Goal: Entertainment & Leisure: Browse casually

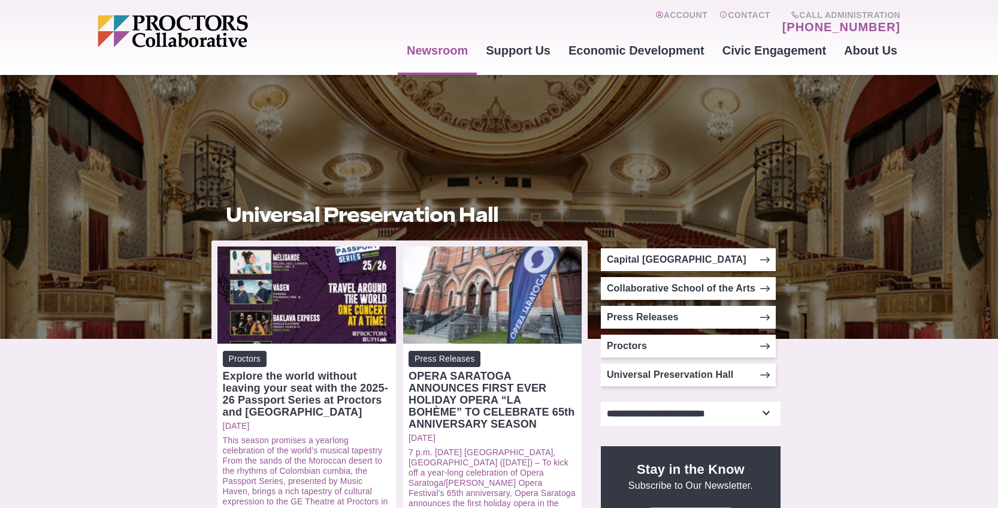
scroll to position [60, 0]
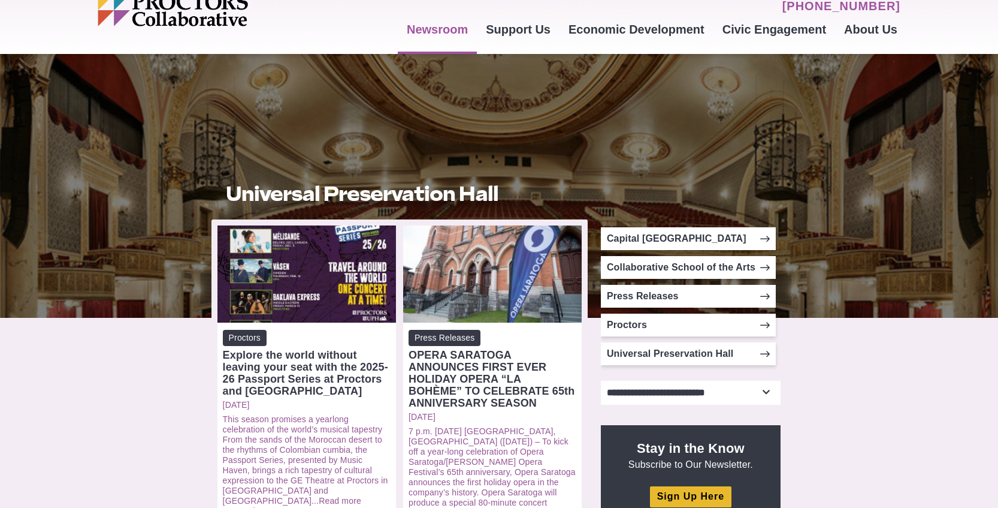
click at [837, 249] on div at bounding box center [499, 186] width 998 height 264
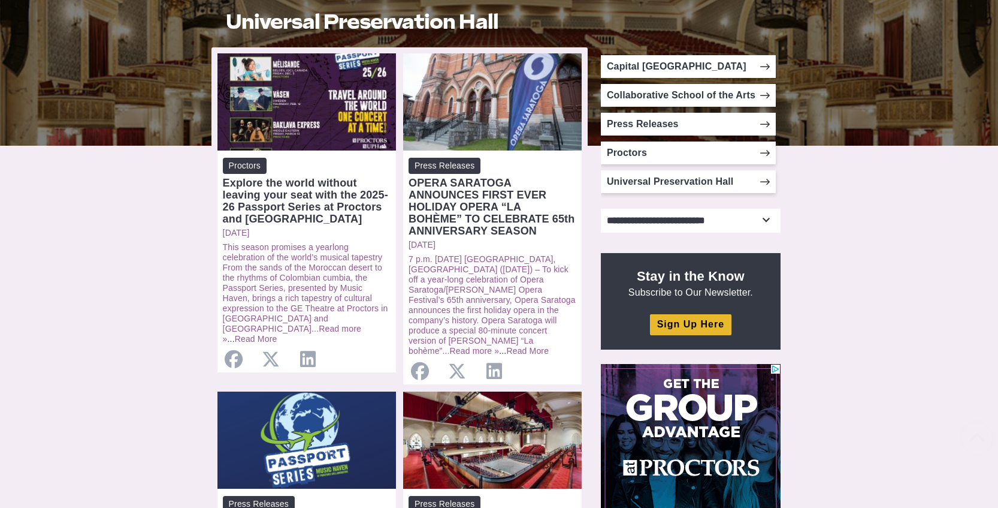
scroll to position [360, 0]
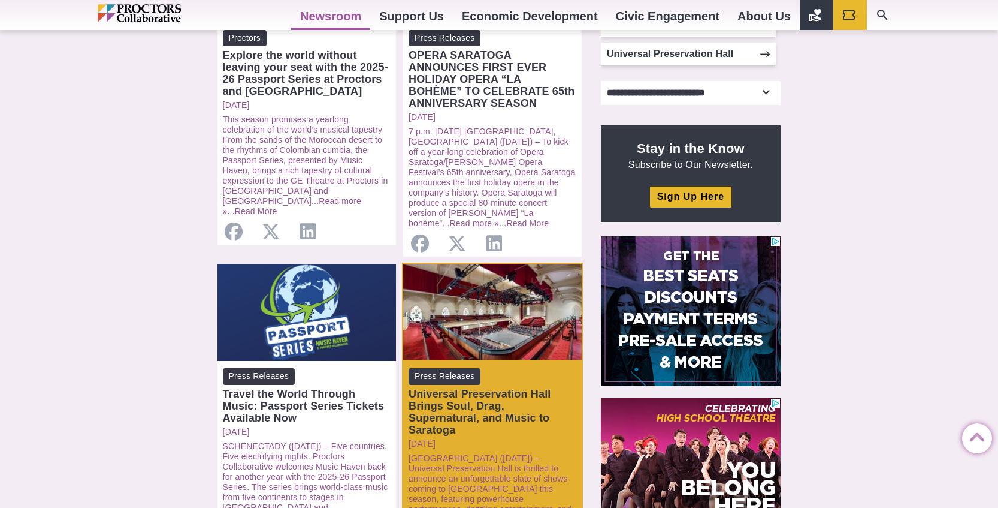
click at [510, 322] on div "Open: Universal Preservation Hall Brings Soul, Drag, Supernatural, and Music to…" at bounding box center [492, 312] width 179 height 97
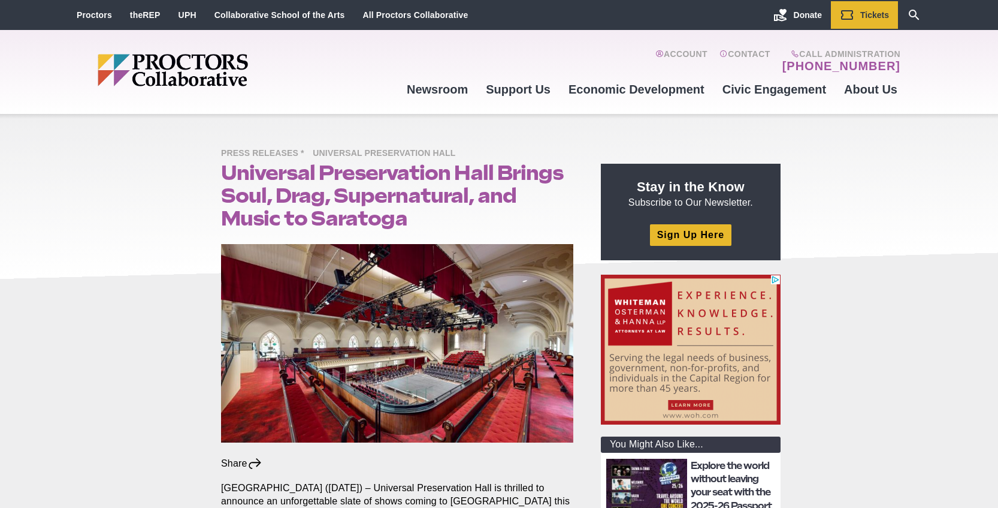
click at [440, 376] on img at bounding box center [397, 343] width 352 height 198
click at [437, 371] on img at bounding box center [397, 343] width 352 height 198
click at [425, 352] on img at bounding box center [397, 343] width 352 height 198
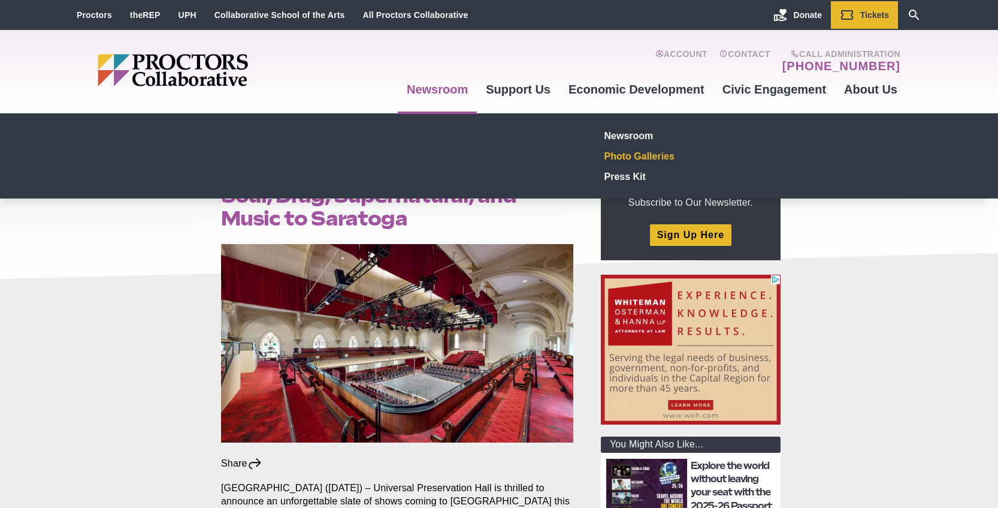
click at [618, 157] on link "Photo Galleries" at bounding box center [687, 156] width 175 height 20
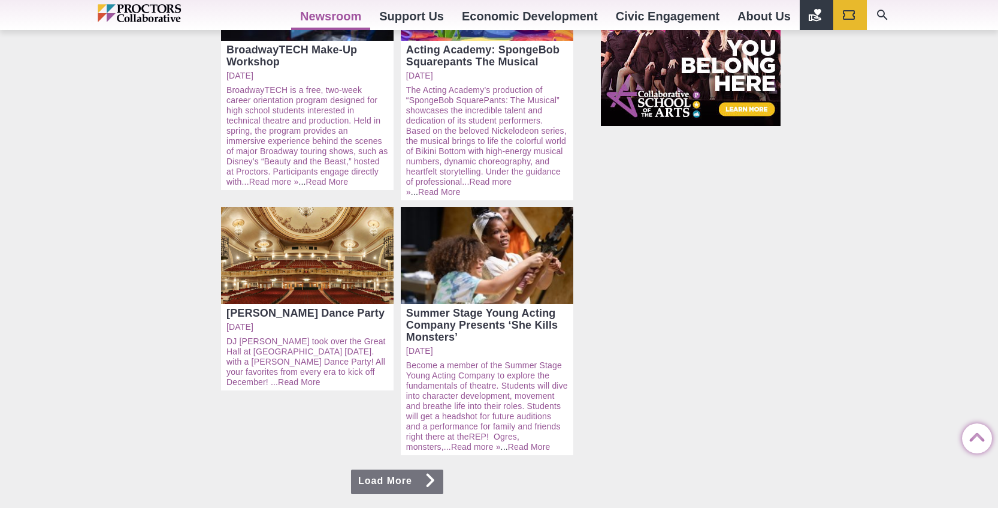
scroll to position [779, 0]
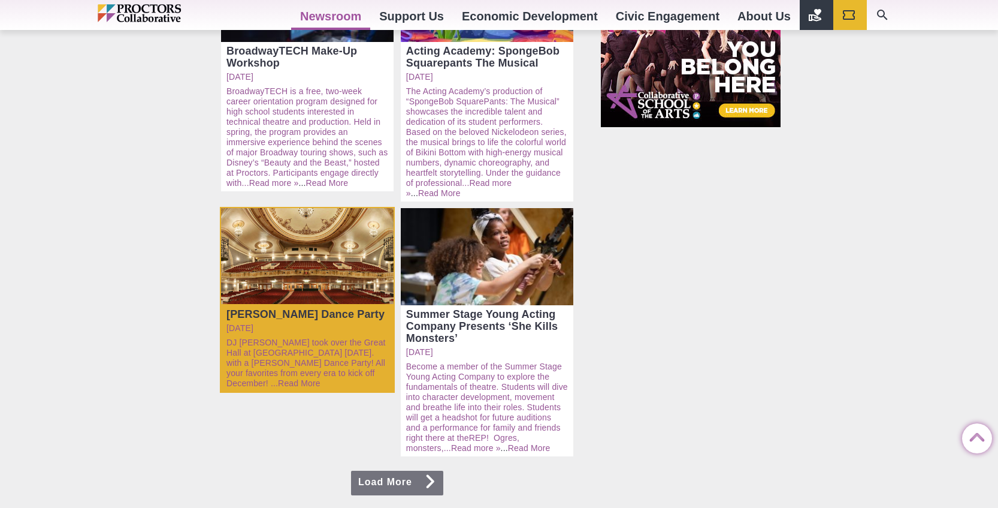
click at [306, 217] on div "Open: Taylor Swift Dance Party" at bounding box center [307, 256] width 173 height 97
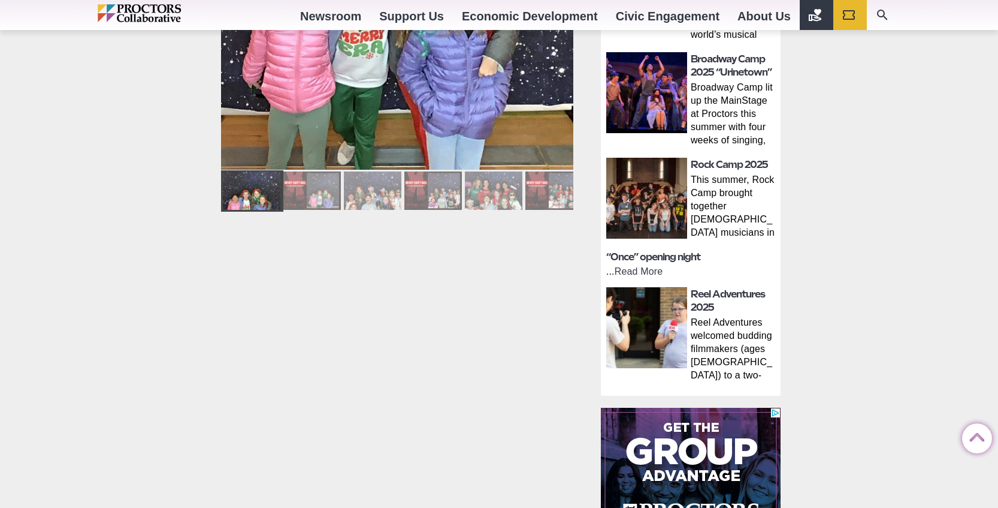
scroll to position [479, 0]
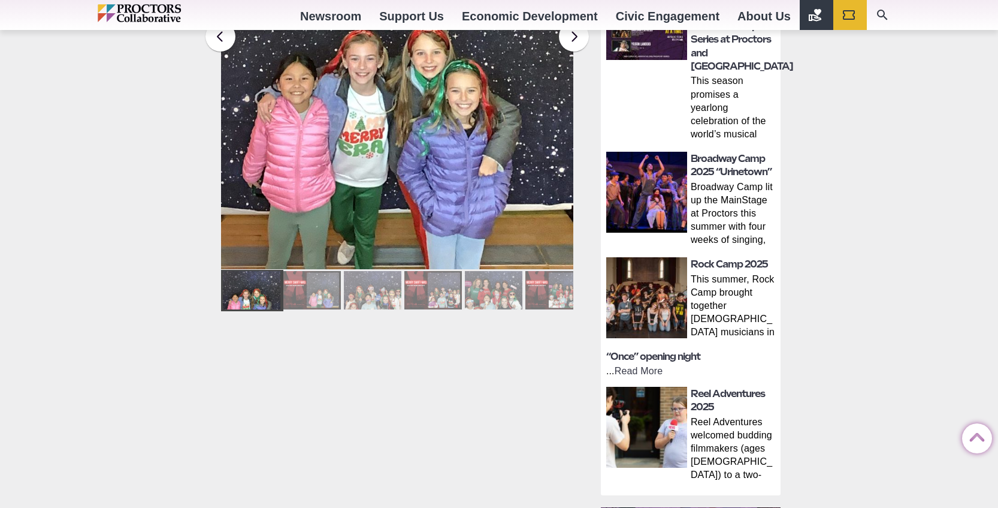
click at [325, 280] on div at bounding box center [312, 290] width 58 height 38
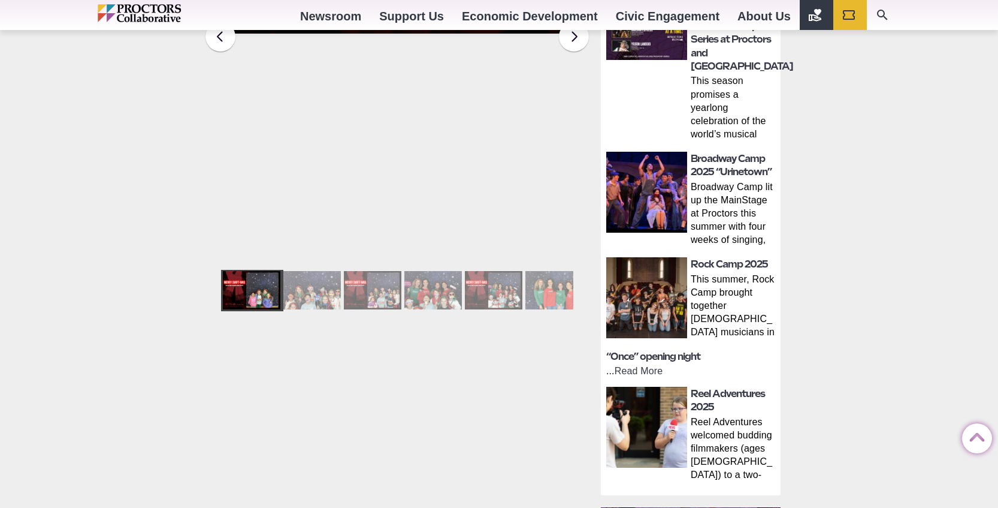
click at [416, 285] on div at bounding box center [433, 290] width 58 height 38
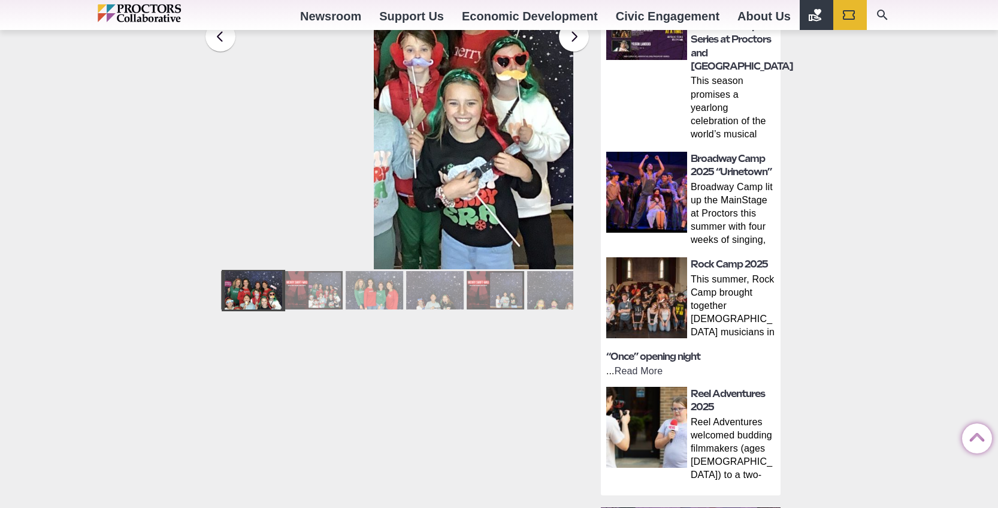
click at [442, 287] on div at bounding box center [435, 290] width 58 height 38
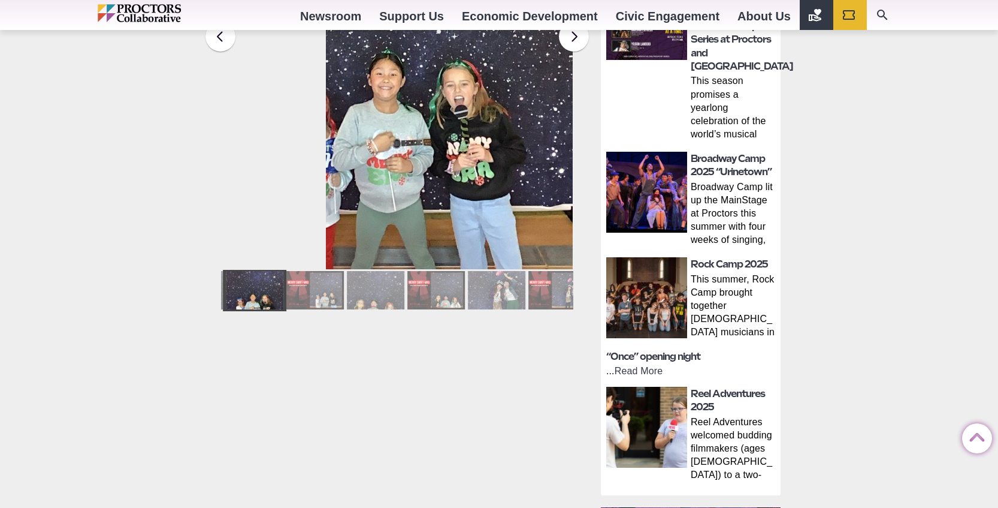
click at [442, 287] on div at bounding box center [436, 290] width 58 height 38
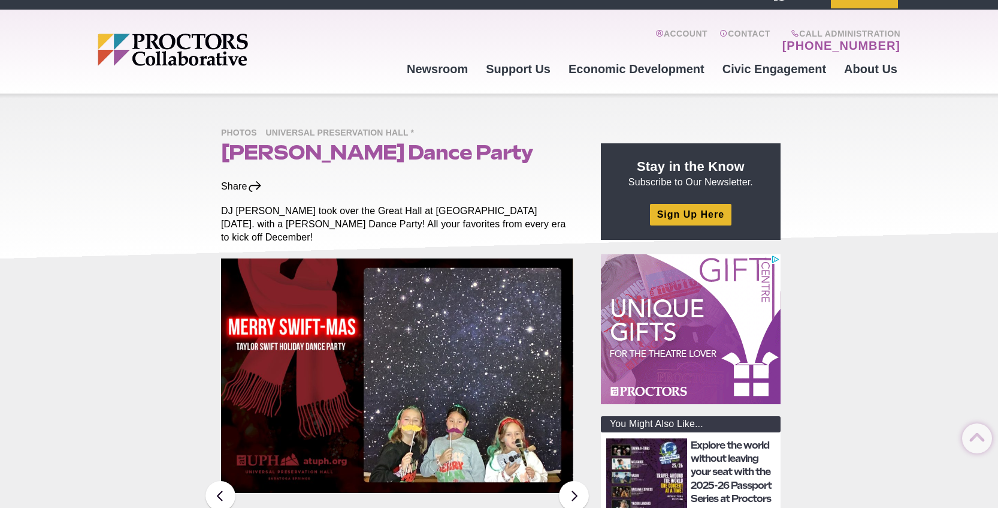
scroll to position [0, 0]
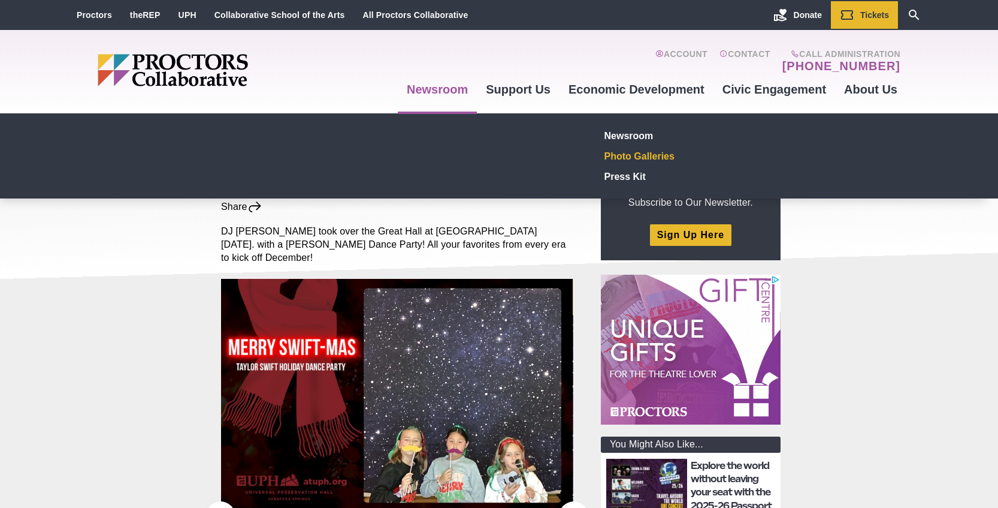
click at [647, 158] on link "Photo Galleries" at bounding box center [687, 156] width 175 height 20
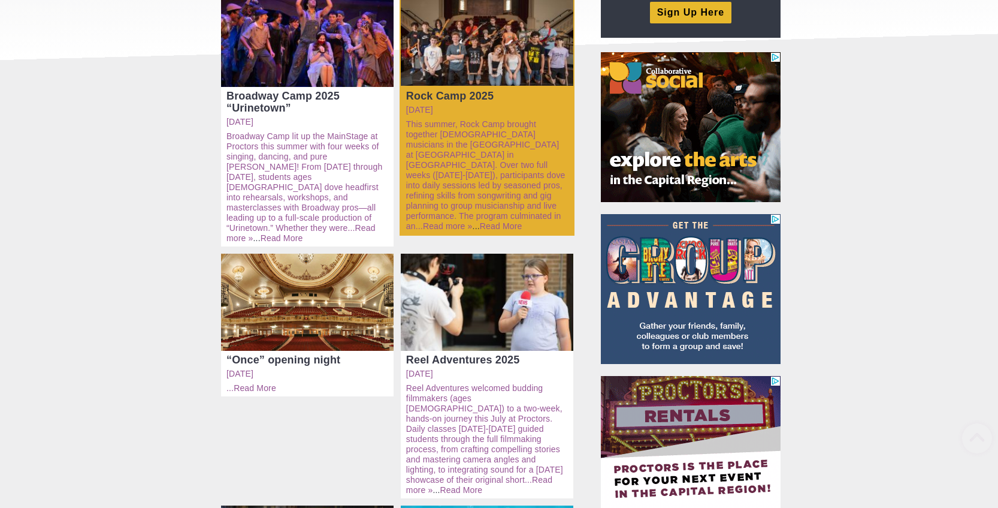
scroll to position [240, 0]
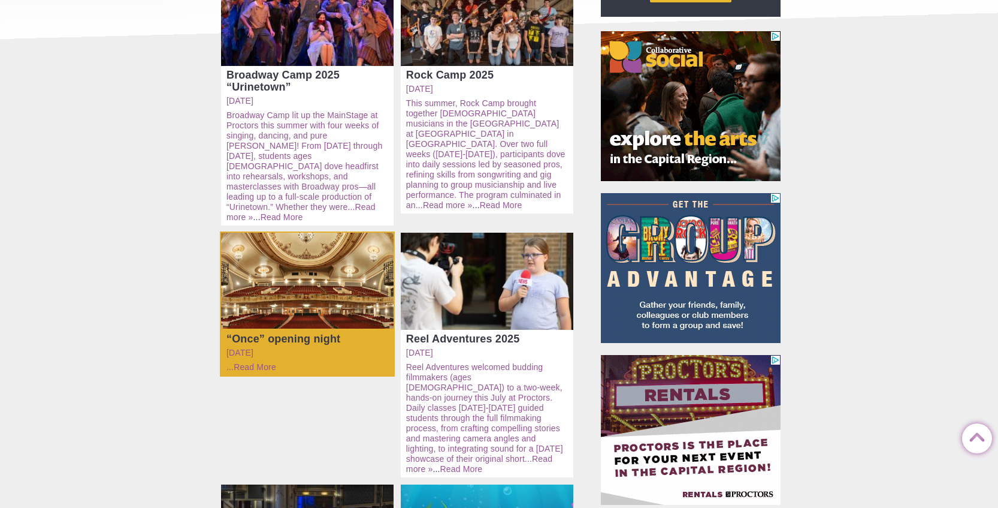
click at [303, 261] on div "Open: “Once” opening night" at bounding box center [307, 281] width 173 height 97
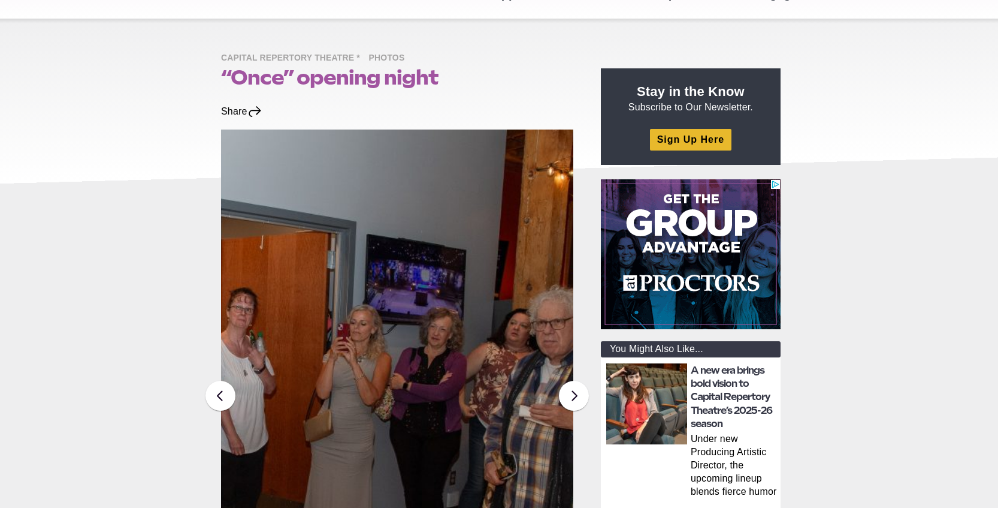
scroll to position [300, 0]
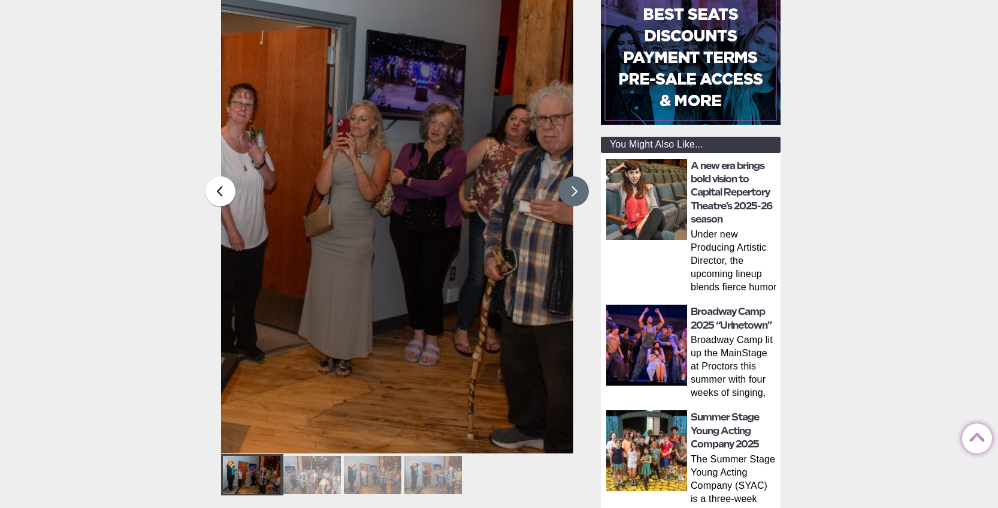
click at [567, 194] on button at bounding box center [574, 191] width 30 height 30
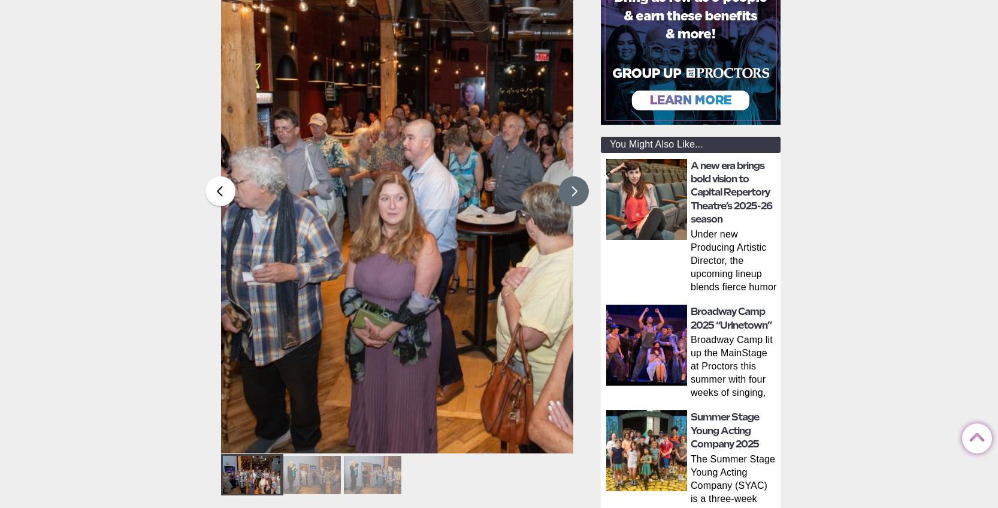
click at [567, 194] on button at bounding box center [574, 191] width 30 height 30
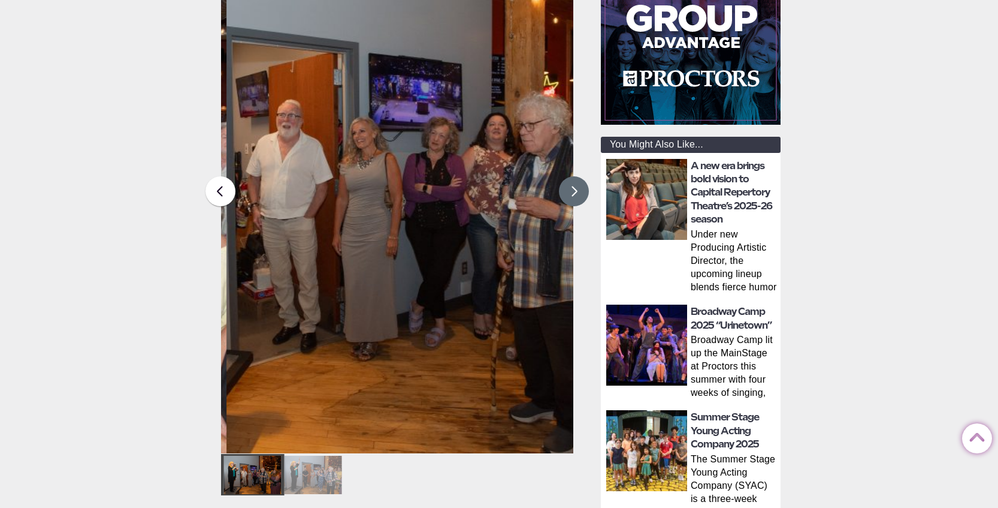
click at [567, 194] on button at bounding box center [574, 191] width 30 height 30
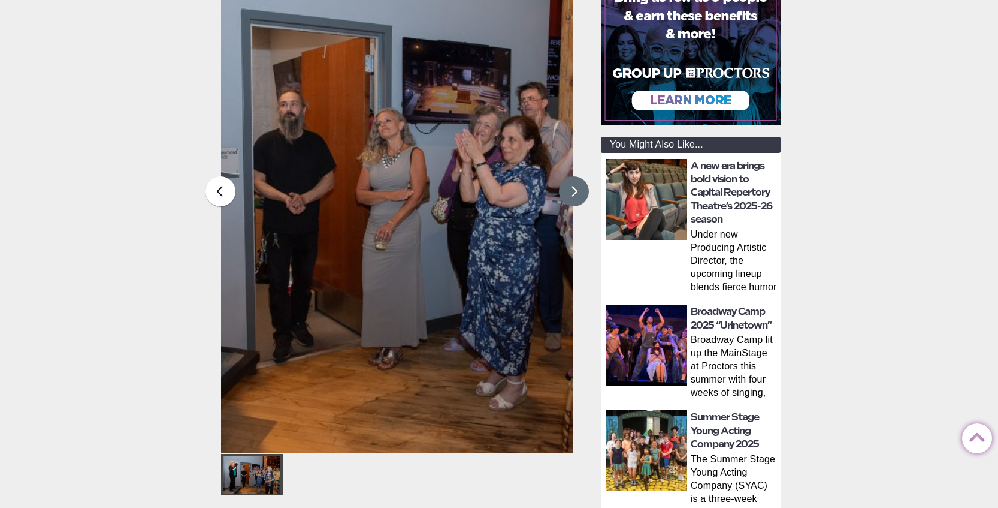
click at [567, 194] on button at bounding box center [574, 191] width 30 height 30
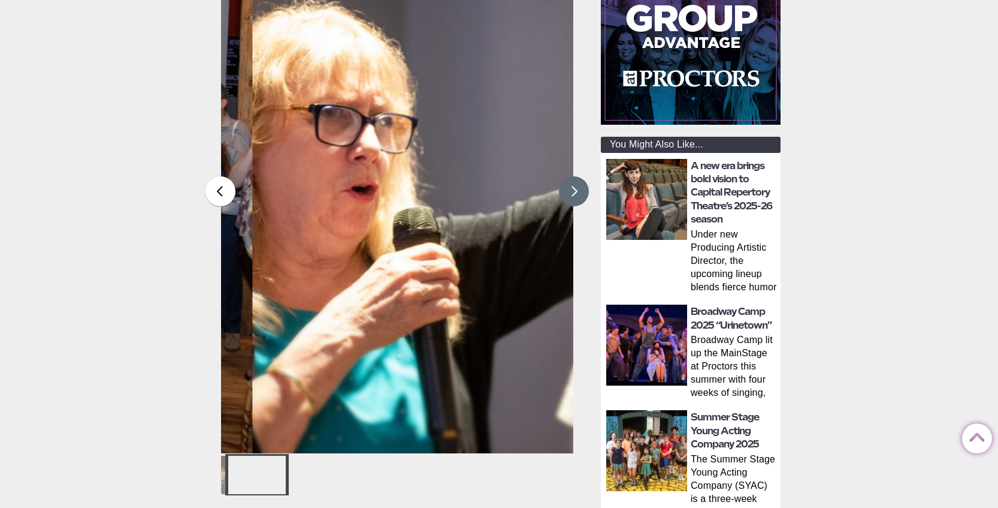
click at [567, 194] on button at bounding box center [574, 191] width 30 height 30
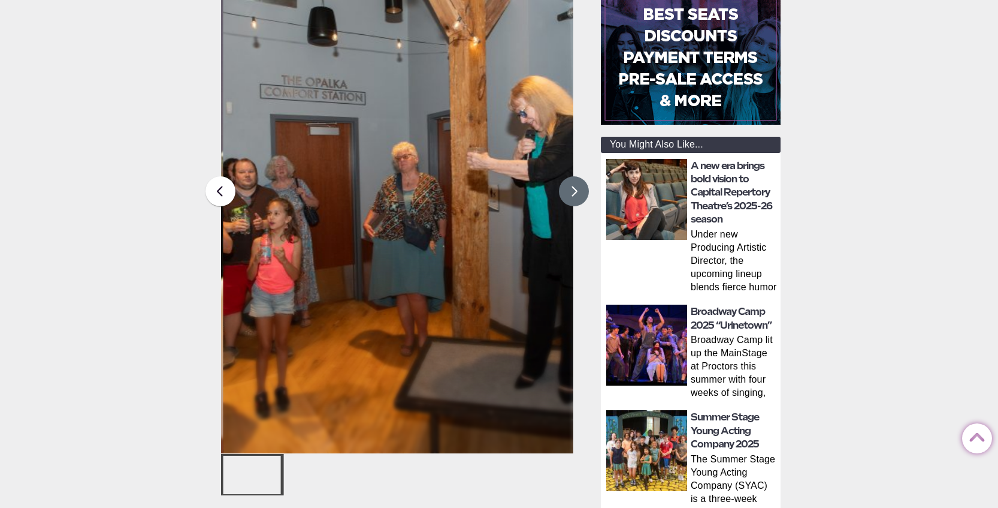
click at [567, 194] on button at bounding box center [574, 191] width 30 height 30
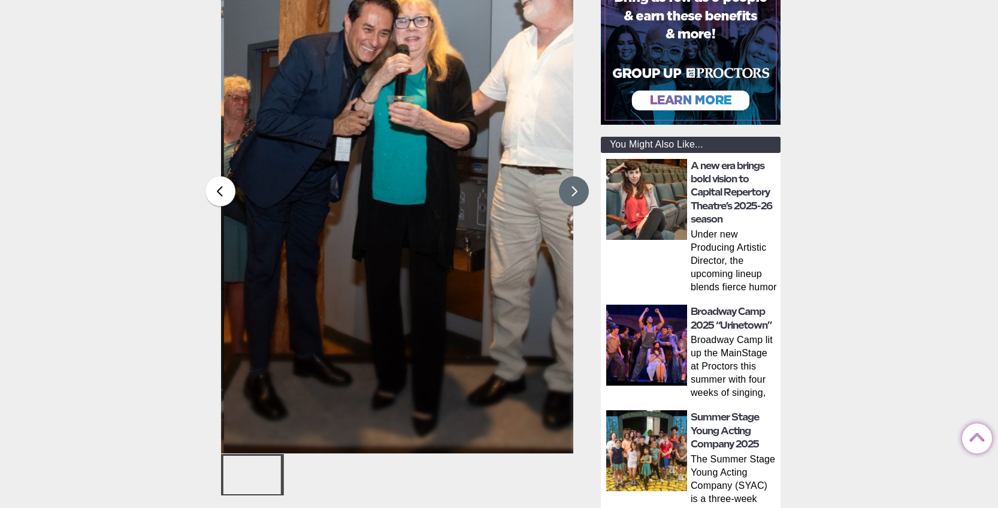
click at [567, 194] on button at bounding box center [574, 191] width 30 height 30
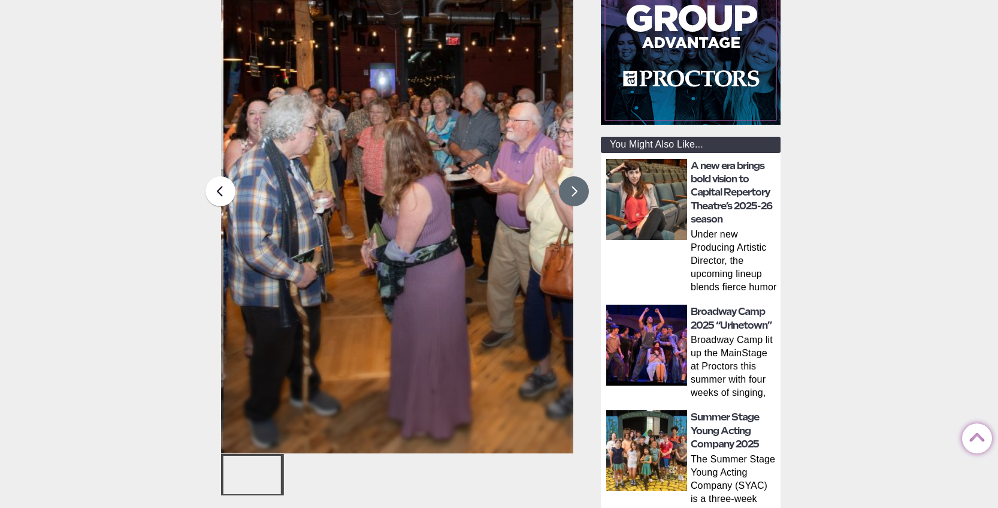
click at [567, 194] on button at bounding box center [574, 191] width 30 height 30
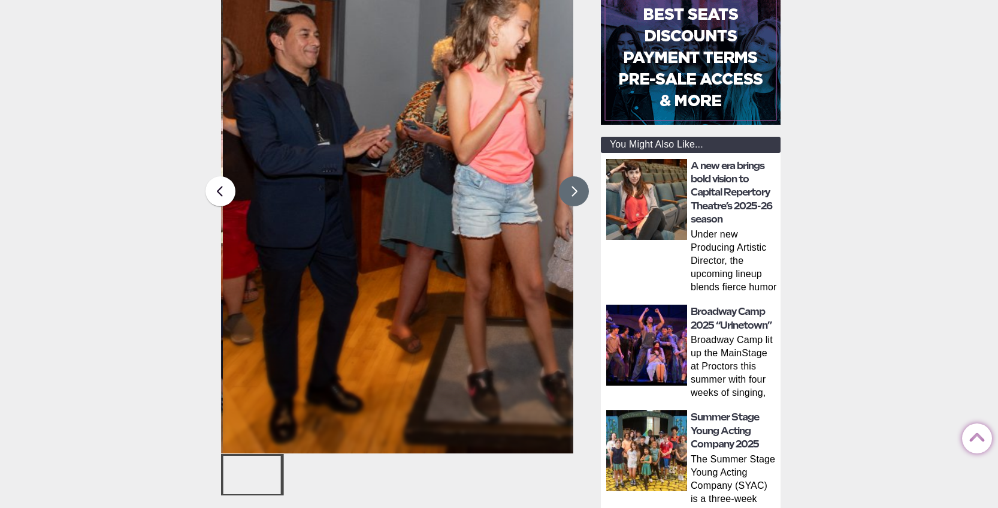
click at [567, 194] on button at bounding box center [574, 191] width 30 height 30
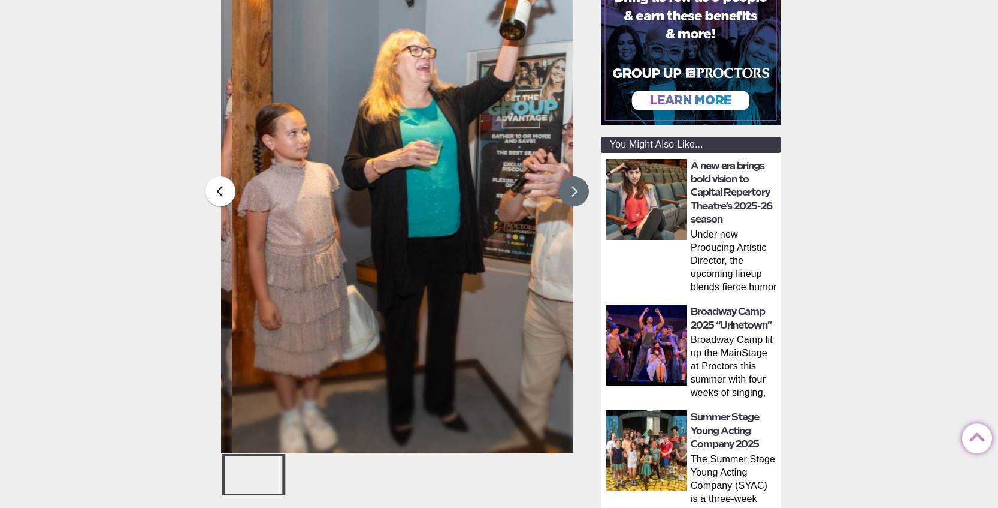
click at [567, 194] on button at bounding box center [574, 191] width 30 height 30
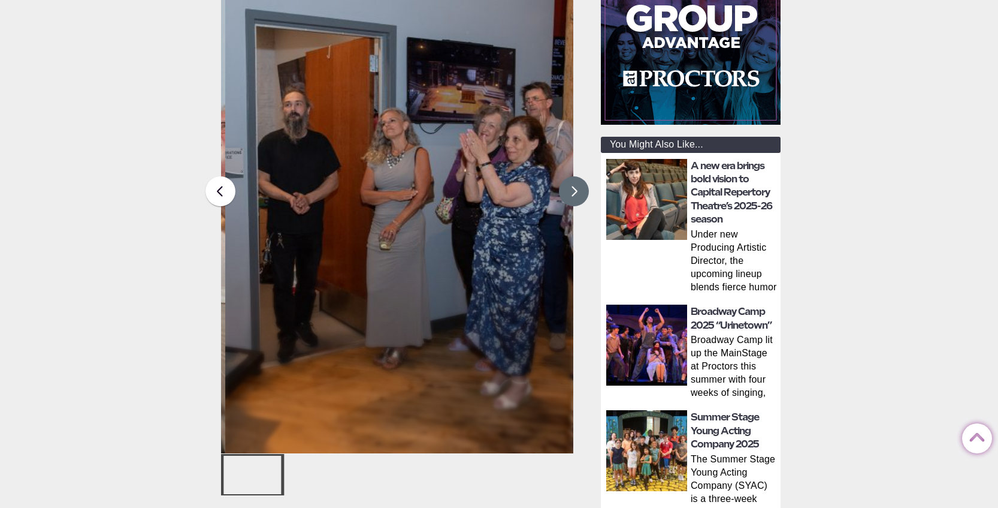
click at [567, 194] on button at bounding box center [574, 191] width 30 height 30
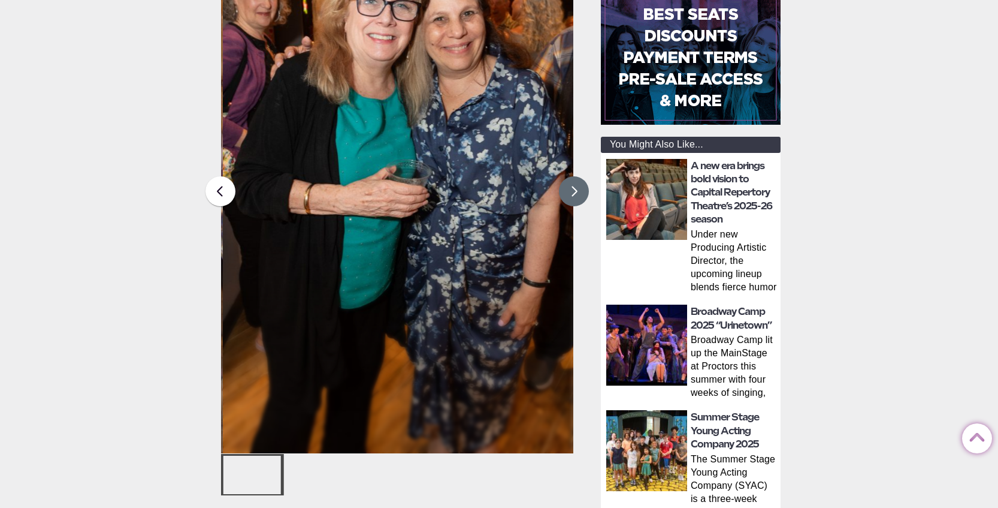
scroll to position [0, 0]
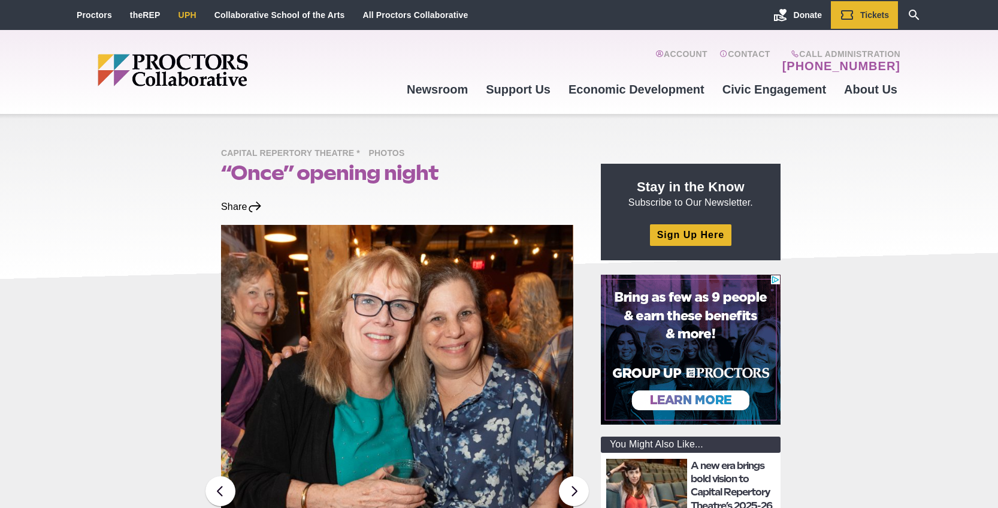
click at [180, 16] on link "UPH" at bounding box center [188, 15] width 18 height 10
